Goal: Entertainment & Leisure: Consume media (video, audio)

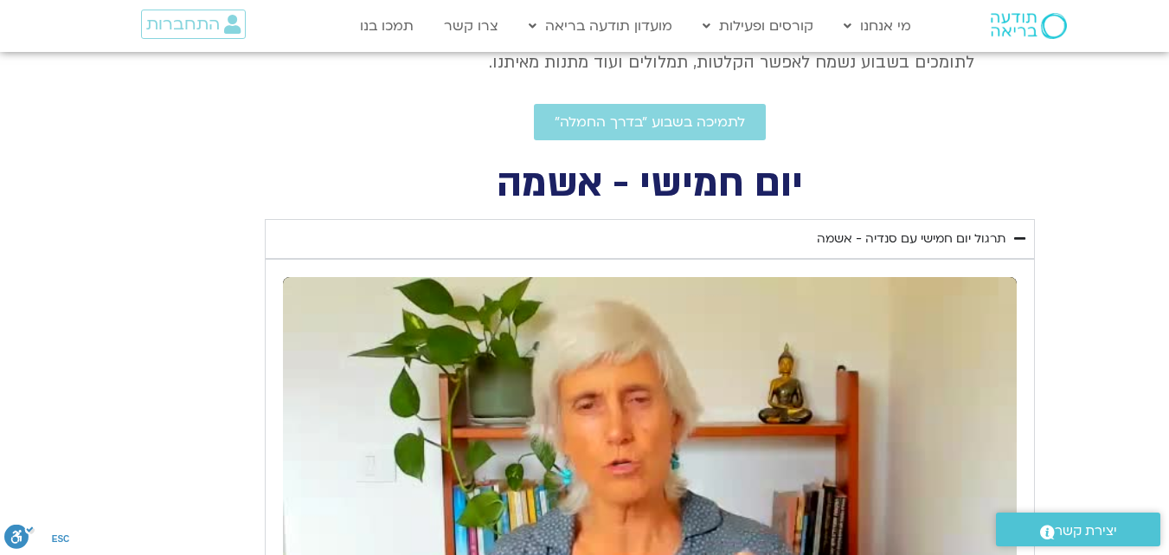
scroll to position [741, 0]
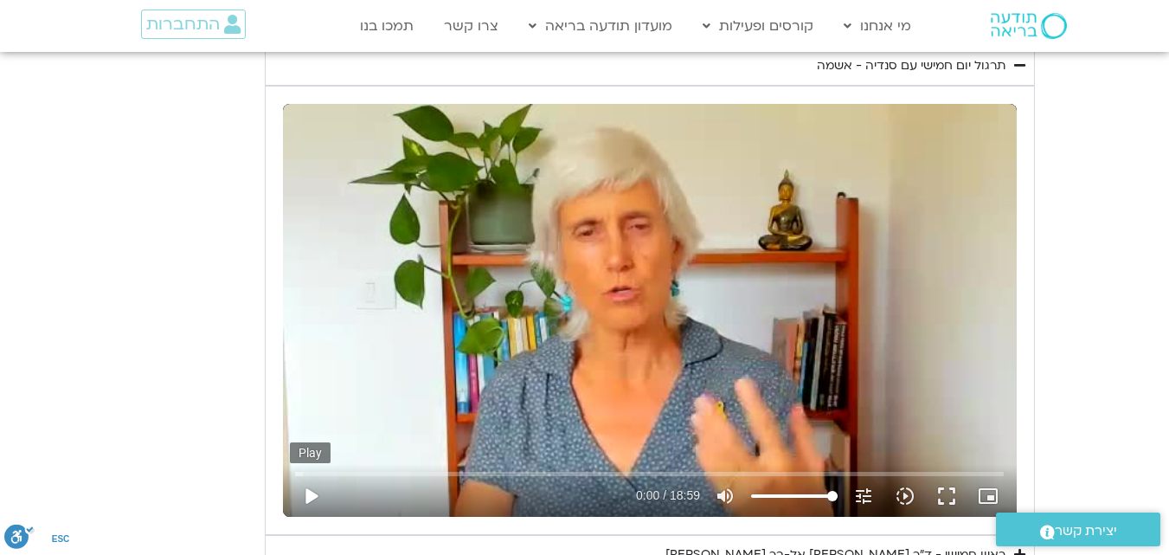
click at [312, 490] on button "play_arrow" at bounding box center [311, 496] width 42 height 42
click at [910, 492] on icon "slow_motion_video" at bounding box center [905, 496] width 21 height 21
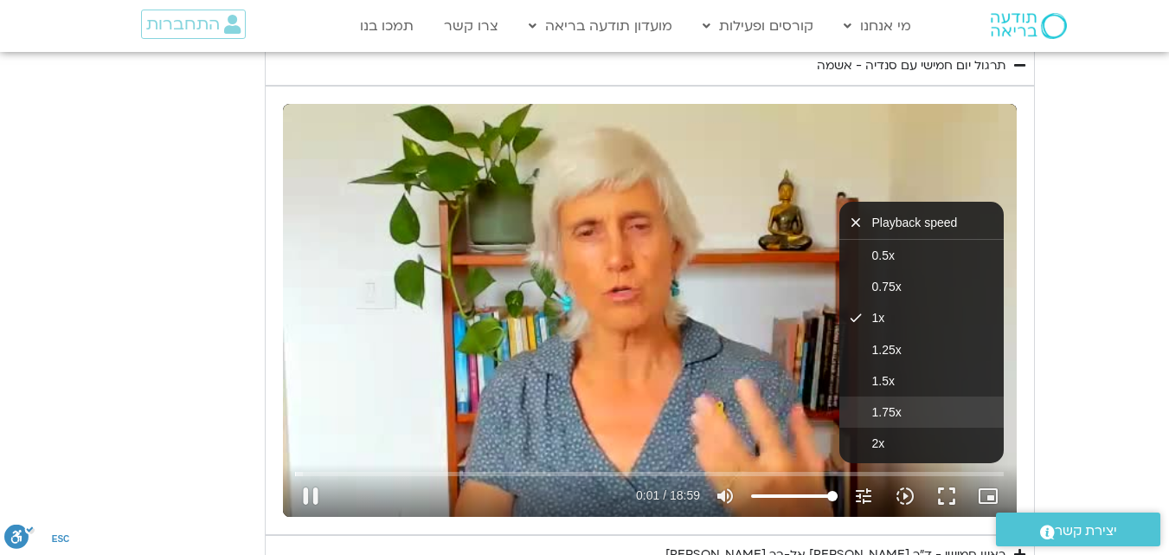
click at [918, 408] on button "1.75x" at bounding box center [922, 411] width 164 height 31
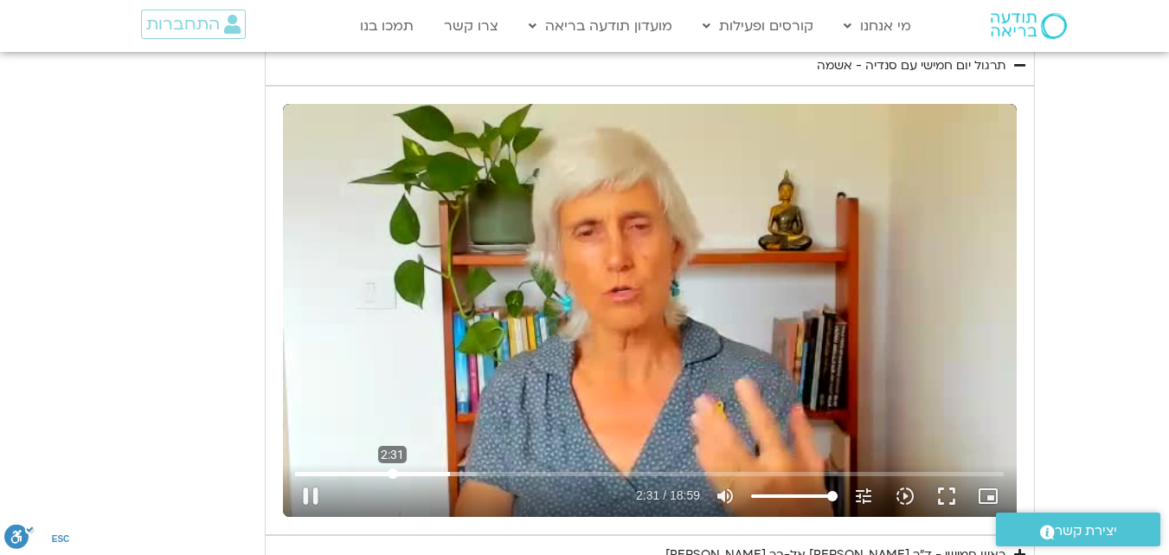
click at [393, 475] on input "Seek" at bounding box center [649, 473] width 709 height 10
click at [365, 469] on input "Seek" at bounding box center [649, 473] width 709 height 10
click at [313, 494] on button "pause" at bounding box center [311, 496] width 42 height 42
type input "107.010016"
click at [290, 475] on button "play_arrow" at bounding box center [311, 496] width 42 height 42
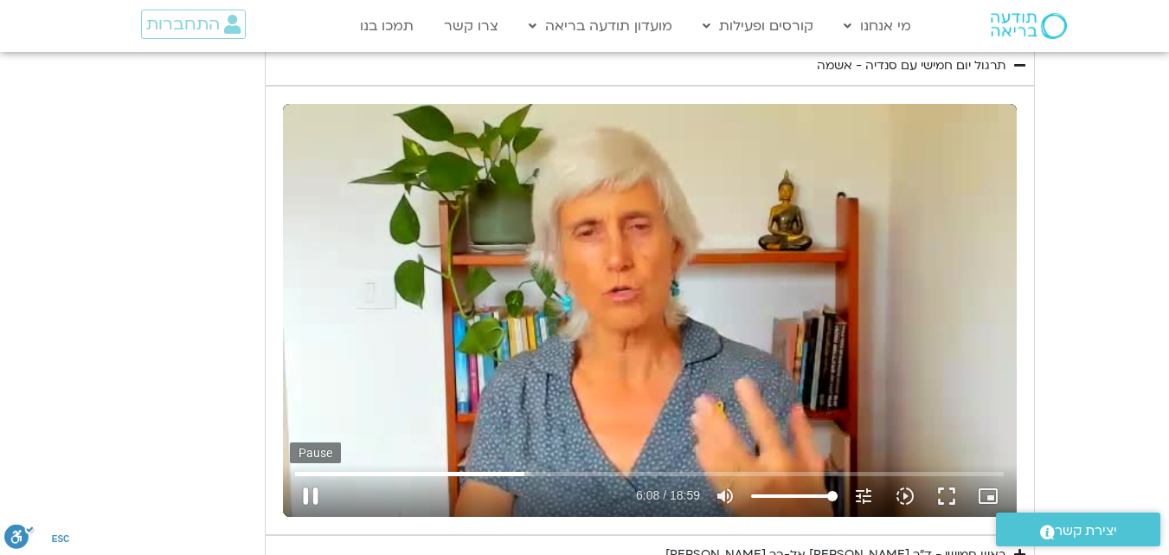
click at [311, 492] on button "pause" at bounding box center [311, 496] width 42 height 42
type input "369.142633"
